Goal: Task Accomplishment & Management: Complete application form

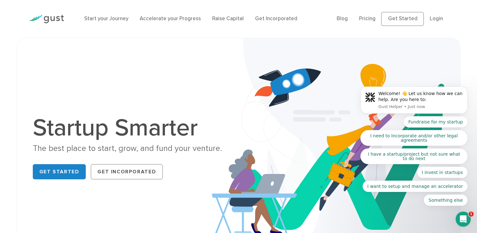
click at [429, 19] on body "Welcome! 👋 Let us know how we can help. Are you here to: Gust Helper • Just now…" at bounding box center [413, 102] width 121 height 222
click at [430, 19] on body "Welcome! 👋 Let us know how we can help. Are you here to: Gust Helper • 1m ago F…" at bounding box center [413, 102] width 121 height 222
click at [432, 19] on body "Welcome! 👋 Let us know how we can help. Are you here to: Gust Helper • 1m ago F…" at bounding box center [413, 102] width 121 height 222
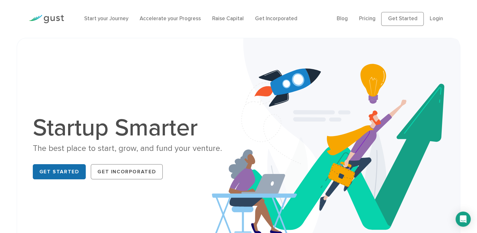
click at [66, 173] on link "Get Started" at bounding box center [59, 171] width 53 height 15
